Goal: Task Accomplishment & Management: Use online tool/utility

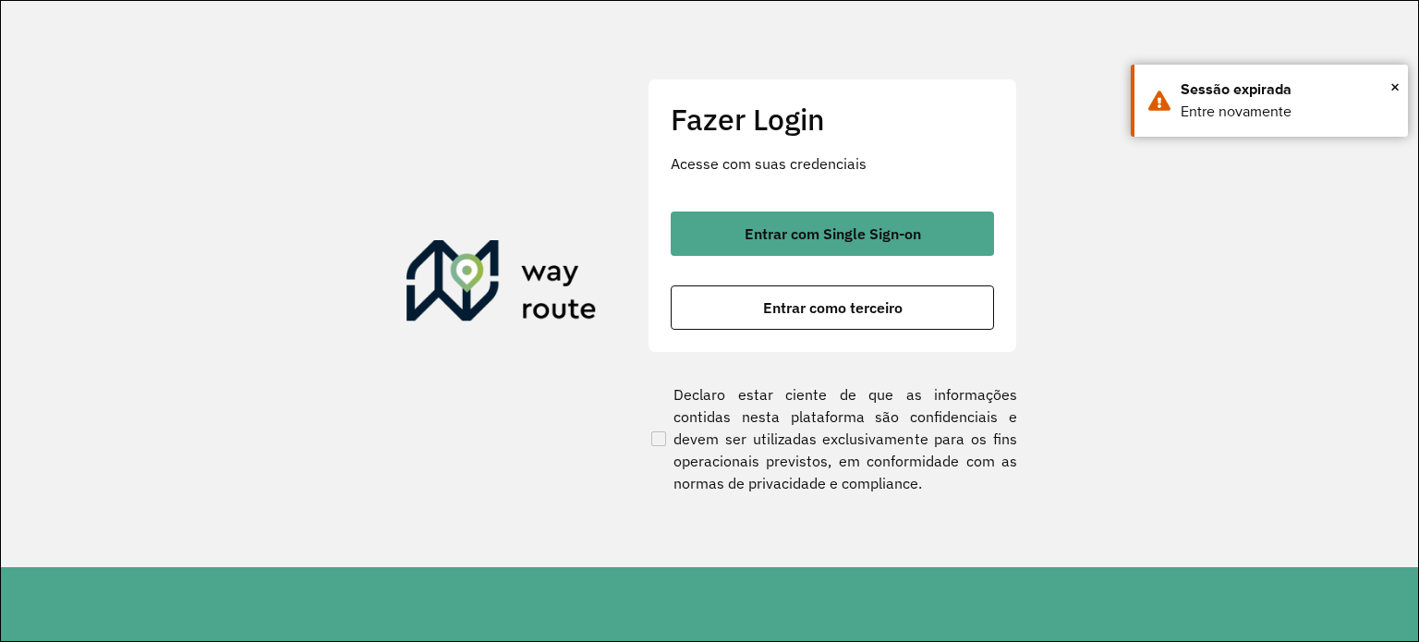
click at [861, 318] on button "Entrar como terceiro" at bounding box center [832, 307] width 323 height 44
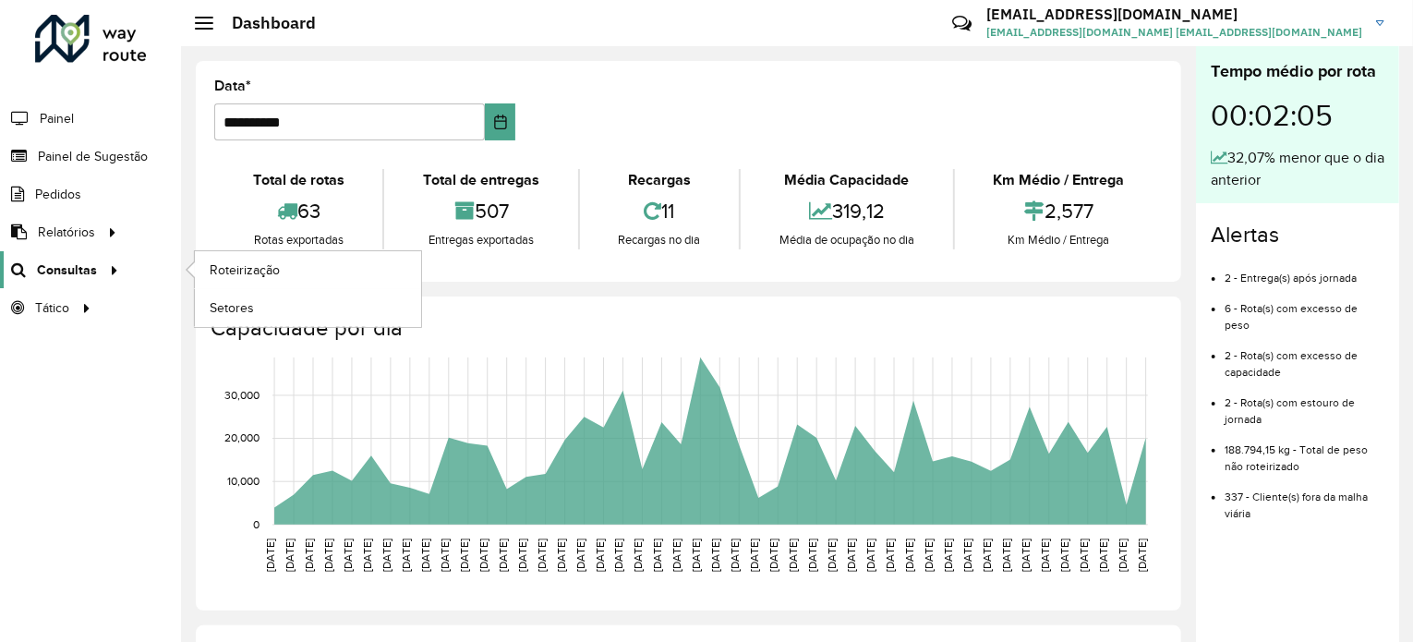
click at [74, 276] on span "Consultas" at bounding box center [67, 269] width 60 height 19
click at [237, 274] on span "Roteirização" at bounding box center [247, 269] width 75 height 19
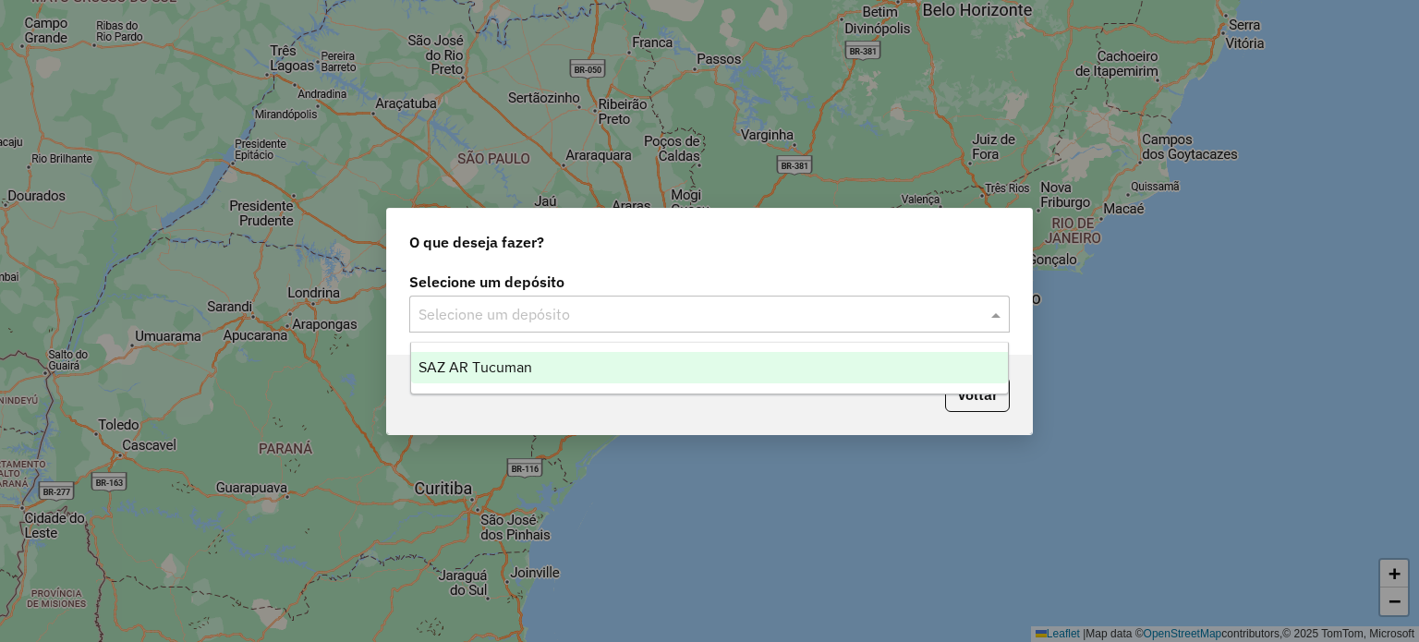
click at [639, 312] on input "text" at bounding box center [690, 315] width 545 height 22
click at [525, 365] on span "SAZ AR Tucuman" at bounding box center [475, 367] width 114 height 16
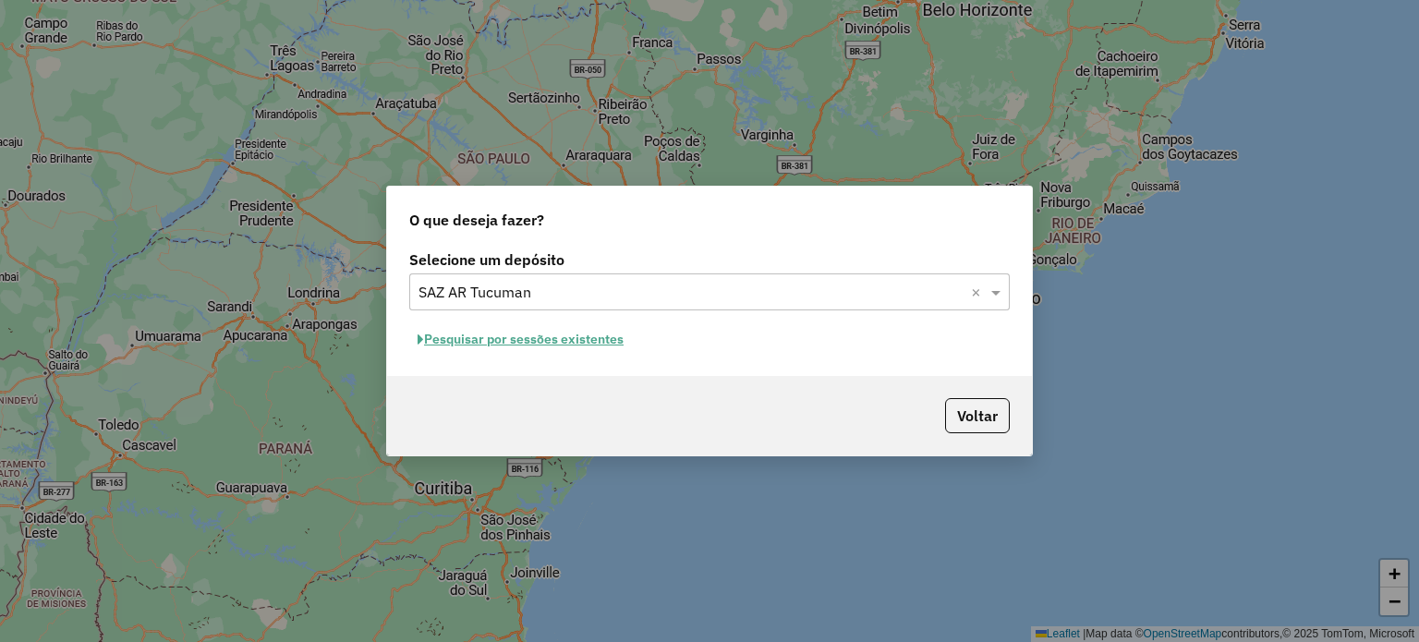
click at [529, 334] on button "Pesquisar por sessões existentes" at bounding box center [520, 339] width 223 height 29
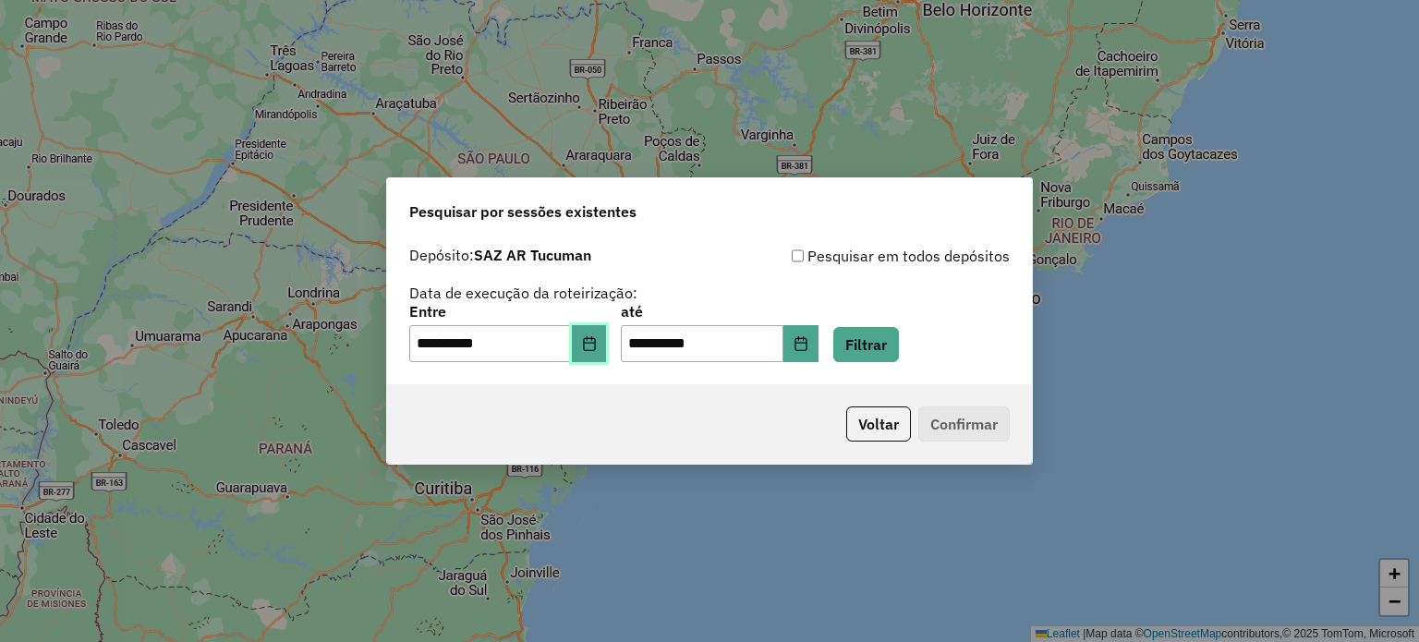
click at [607, 354] on button "Choose Date" at bounding box center [589, 343] width 35 height 37
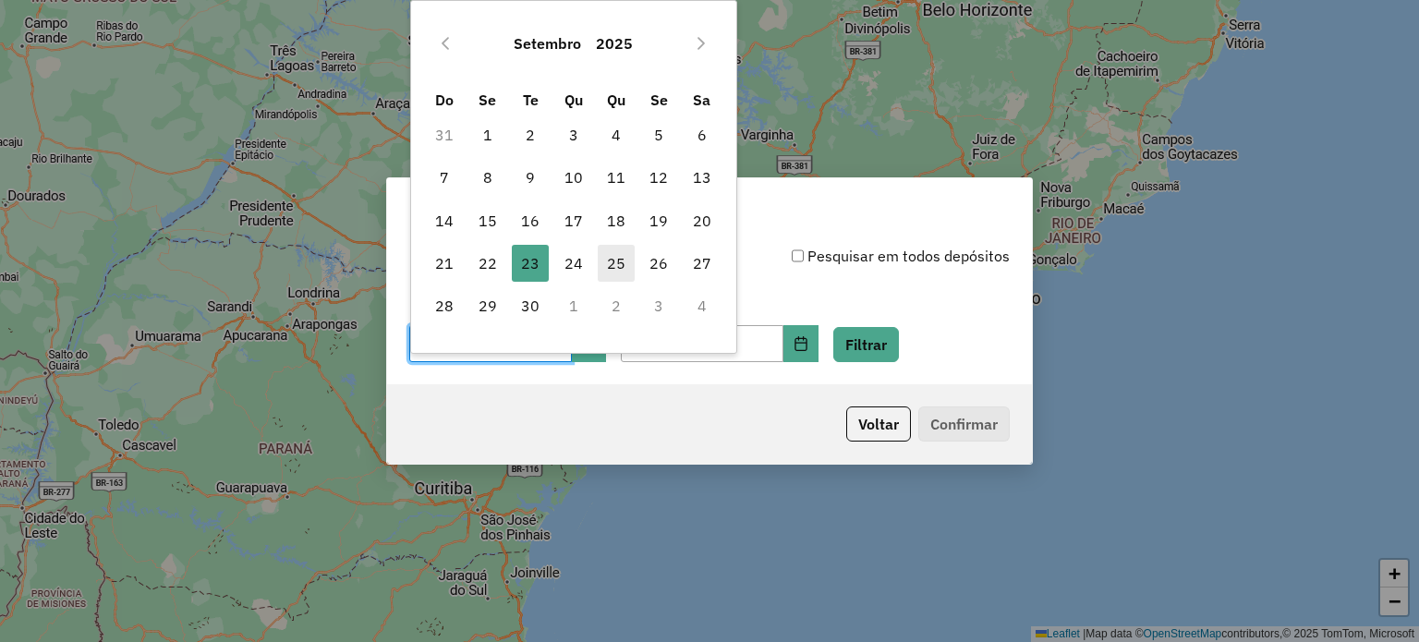
click at [615, 271] on span "25" at bounding box center [616, 263] width 37 height 37
type input "**********"
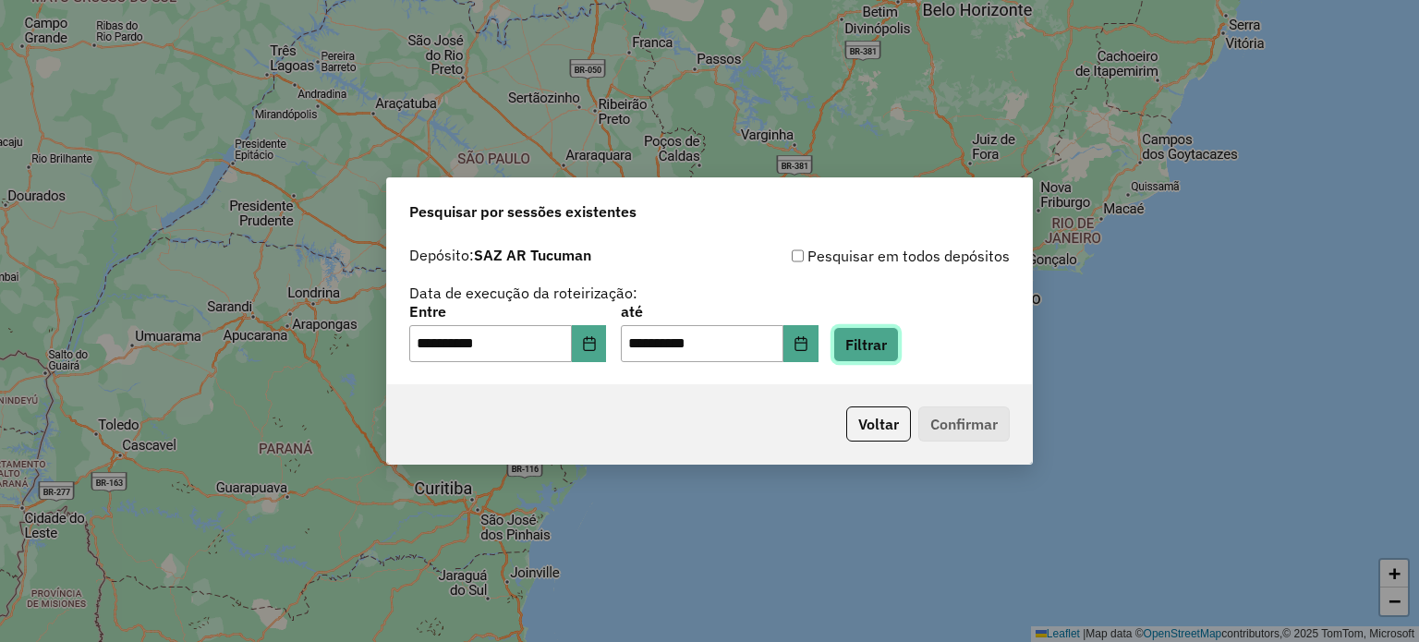
click at [893, 331] on button "Filtrar" at bounding box center [866, 344] width 66 height 35
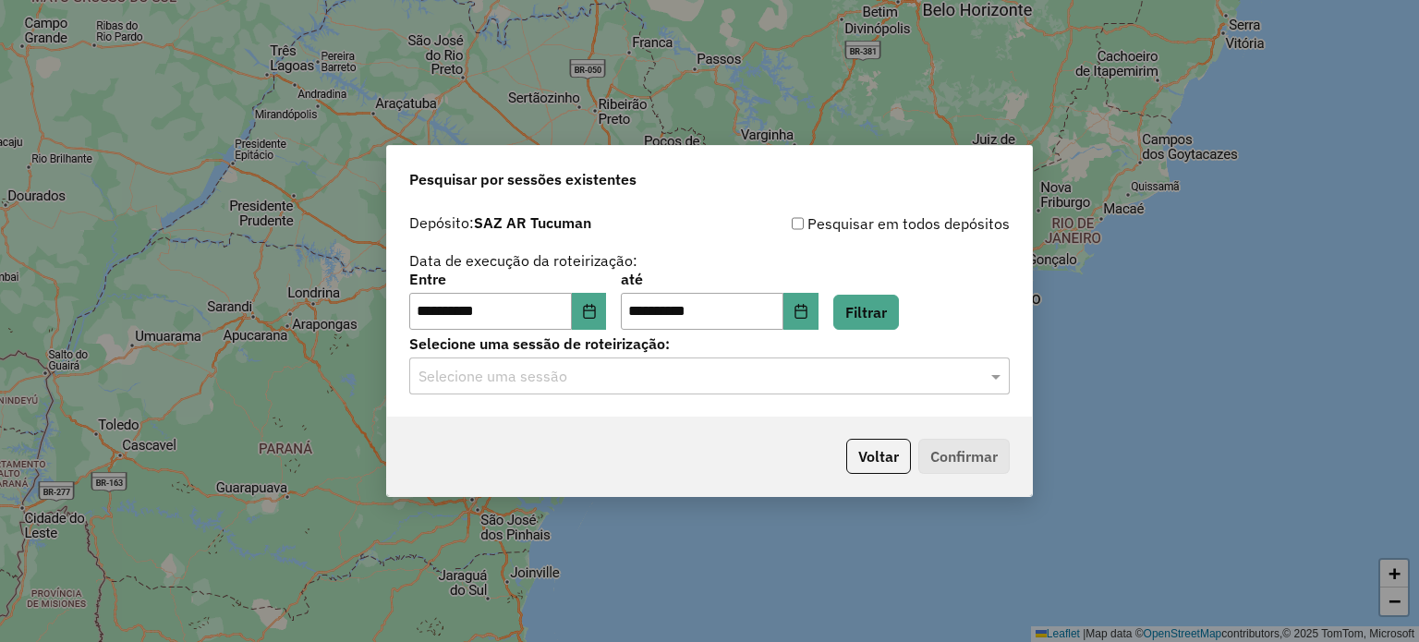
click at [659, 383] on input "text" at bounding box center [690, 377] width 545 height 22
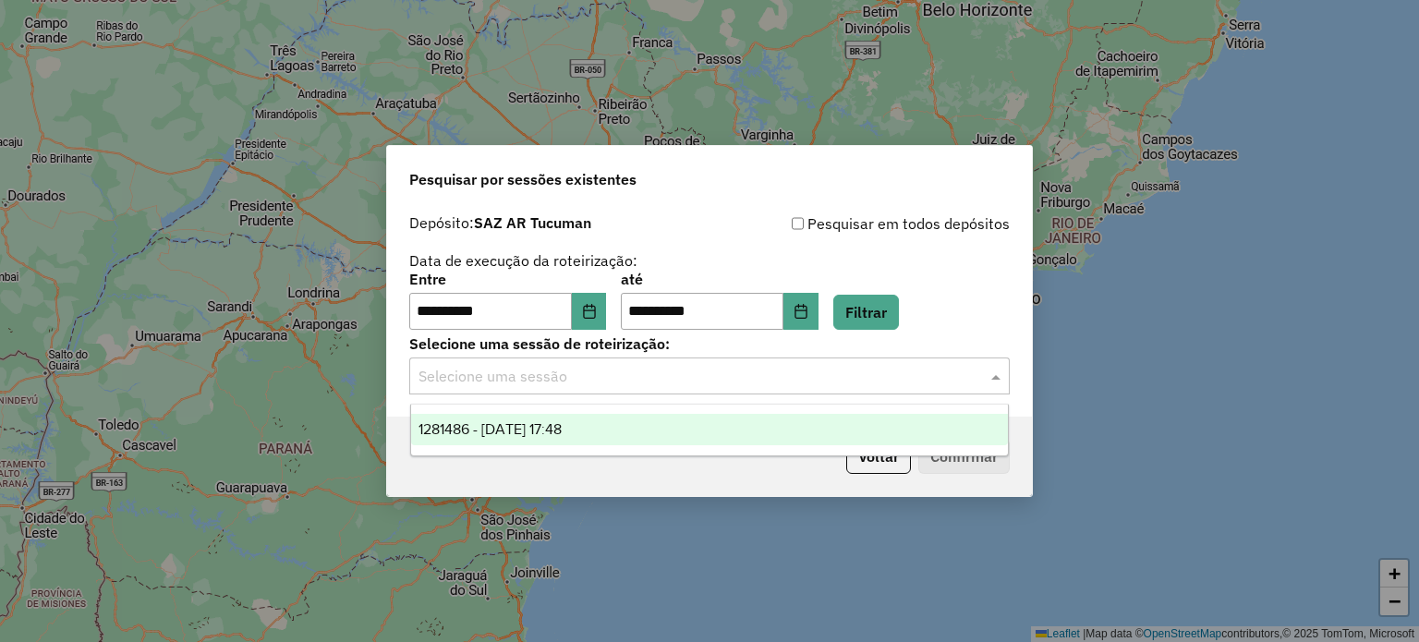
click at [644, 417] on div "1281486 - [DATE] 17:48" at bounding box center [710, 429] width 598 height 31
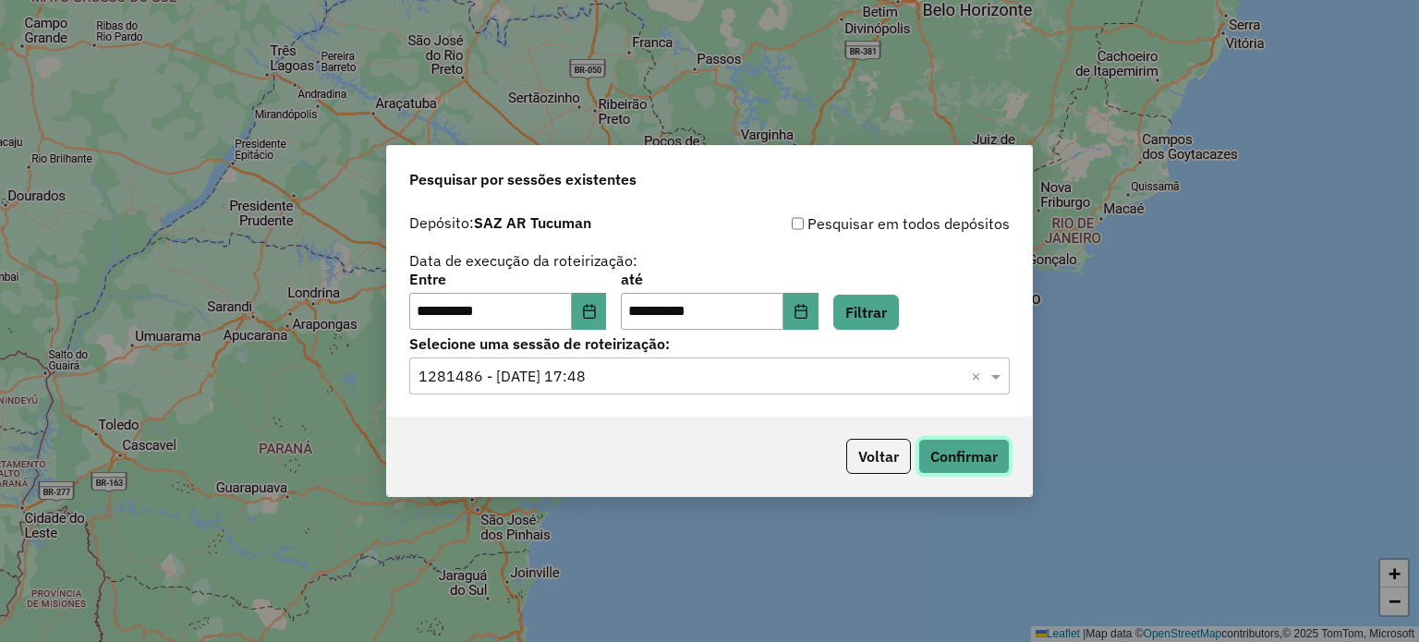
click at [971, 456] on button "Confirmar" at bounding box center [963, 456] width 91 height 35
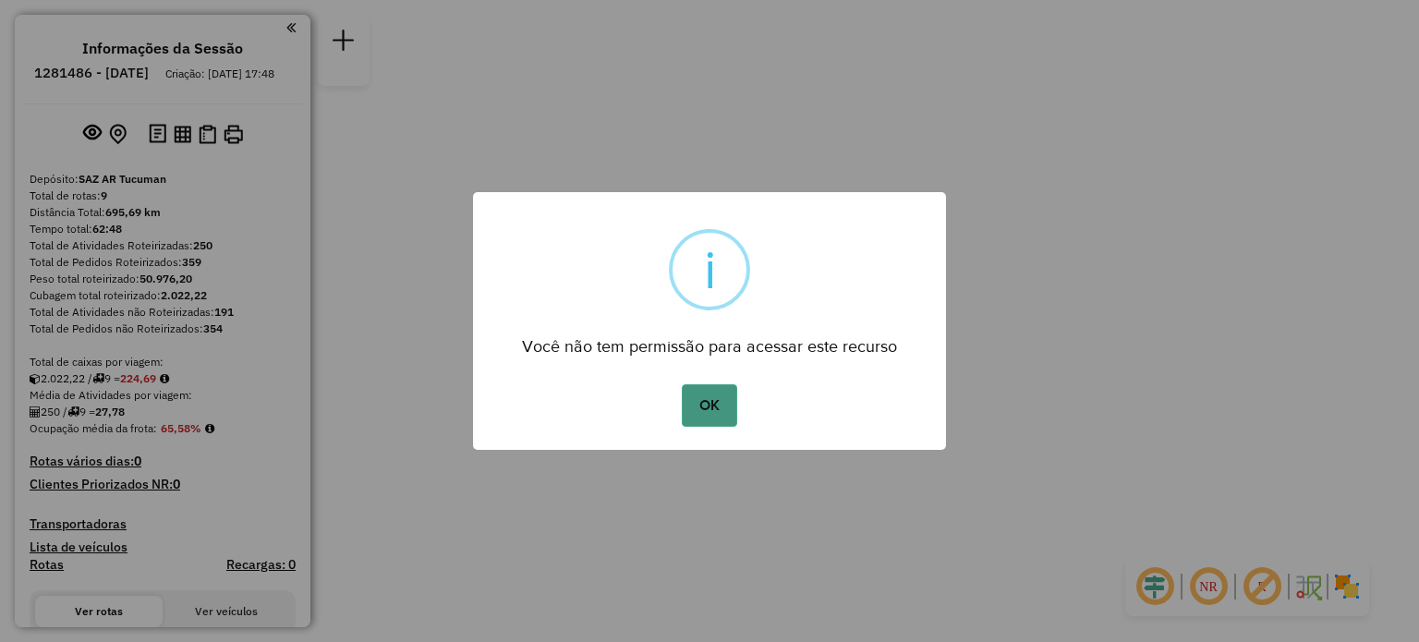
click at [695, 409] on button "OK" at bounding box center [709, 405] width 54 height 42
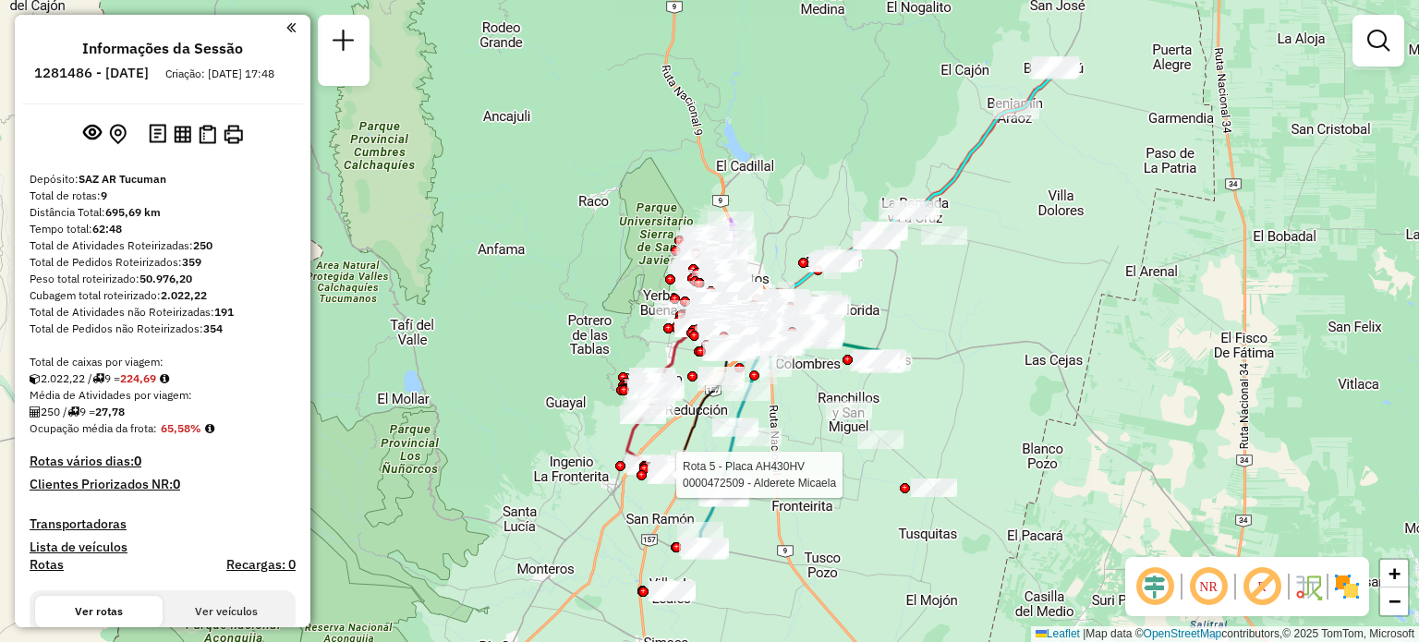
select select "**********"
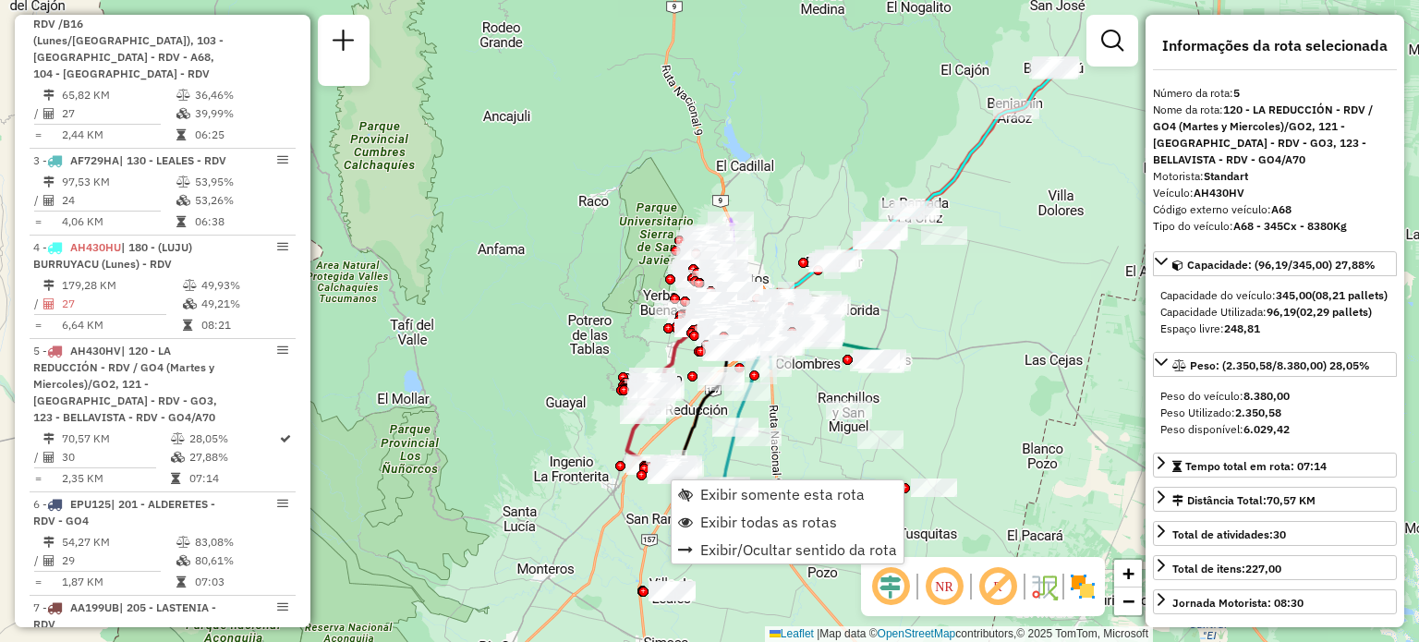
scroll to position [1131, 0]
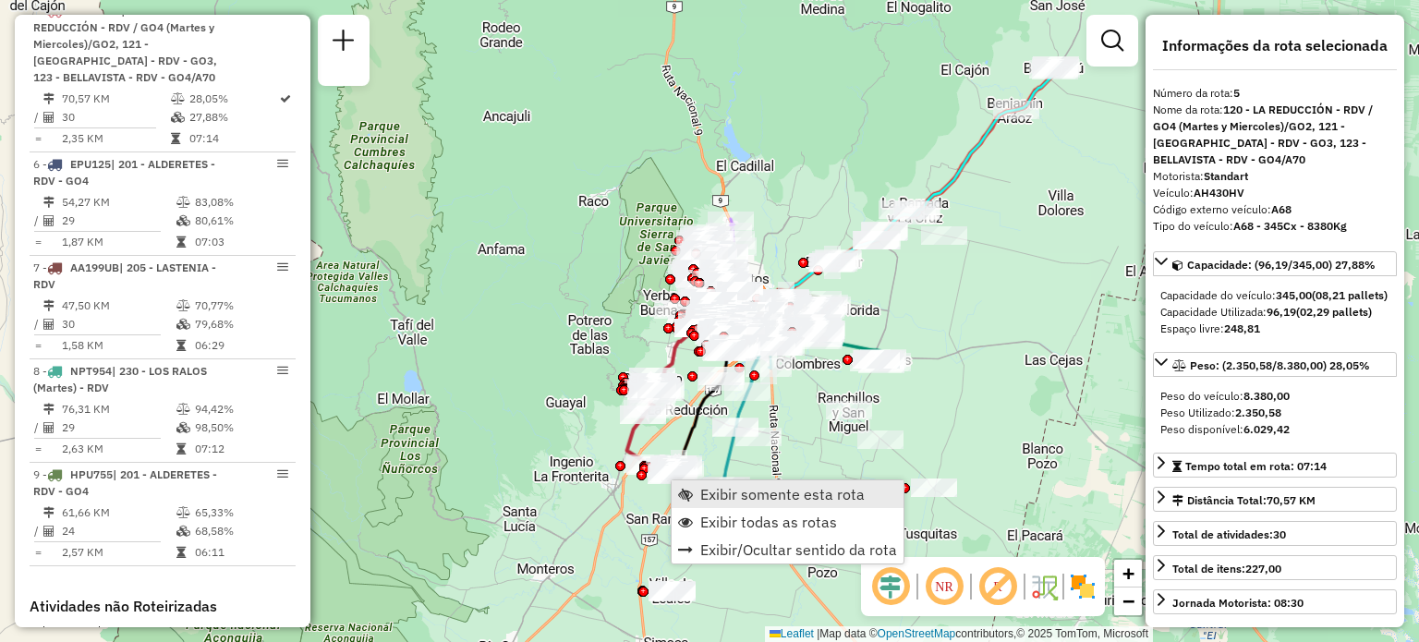
click at [730, 490] on span "Exibir somente esta rota" at bounding box center [782, 494] width 164 height 15
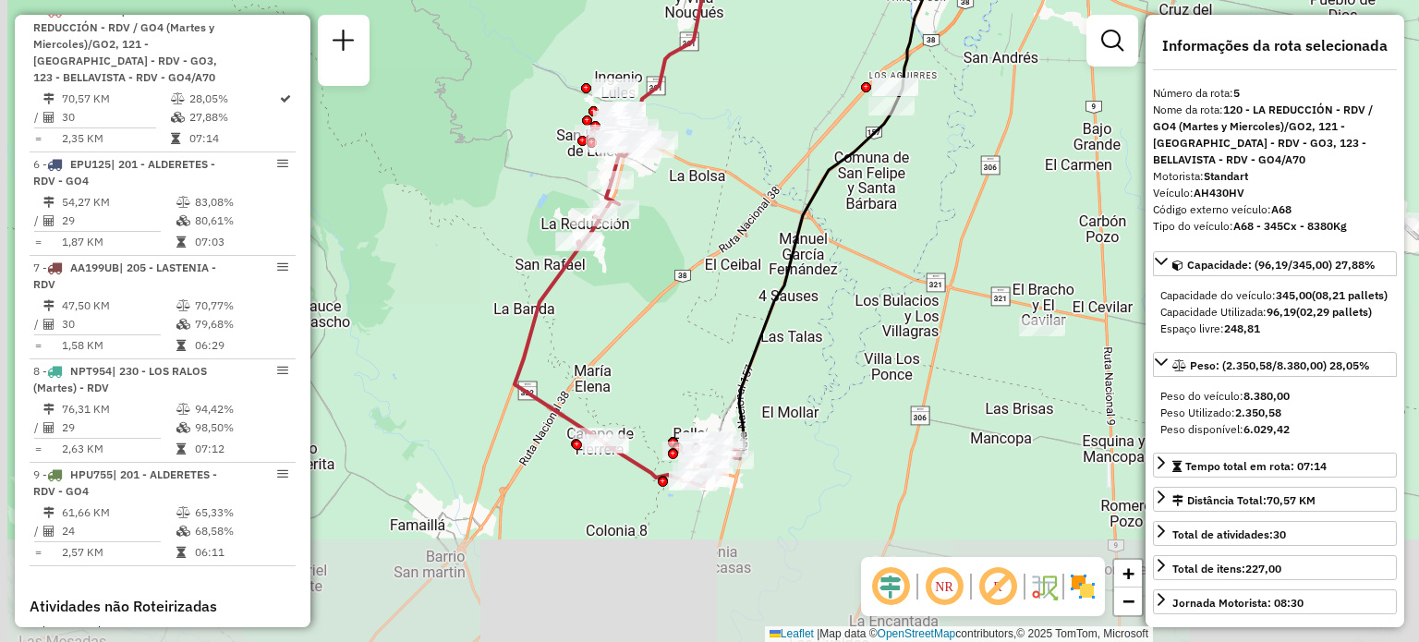
drag, startPoint x: 659, startPoint y: 433, endPoint x: 671, endPoint y: 285, distance: 148.3
click at [671, 285] on div "Janela de atendimento Grade de atendimento Capacidade Transportadoras Veículos …" at bounding box center [709, 321] width 1419 height 642
